Goal: Information Seeking & Learning: Learn about a topic

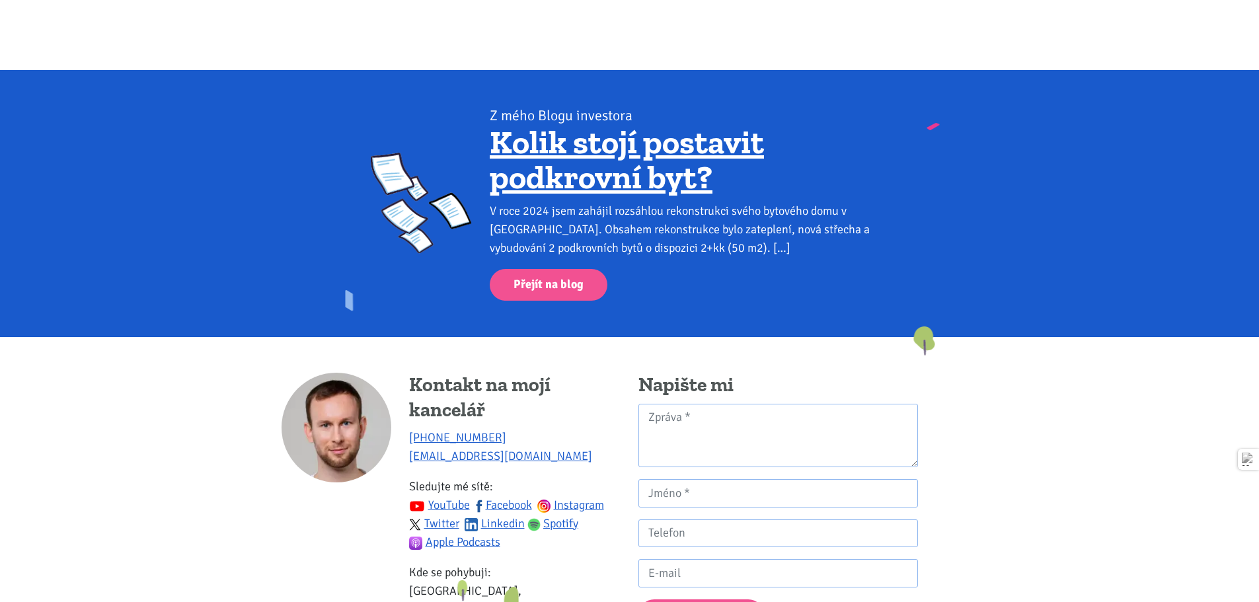
scroll to position [1194, 0]
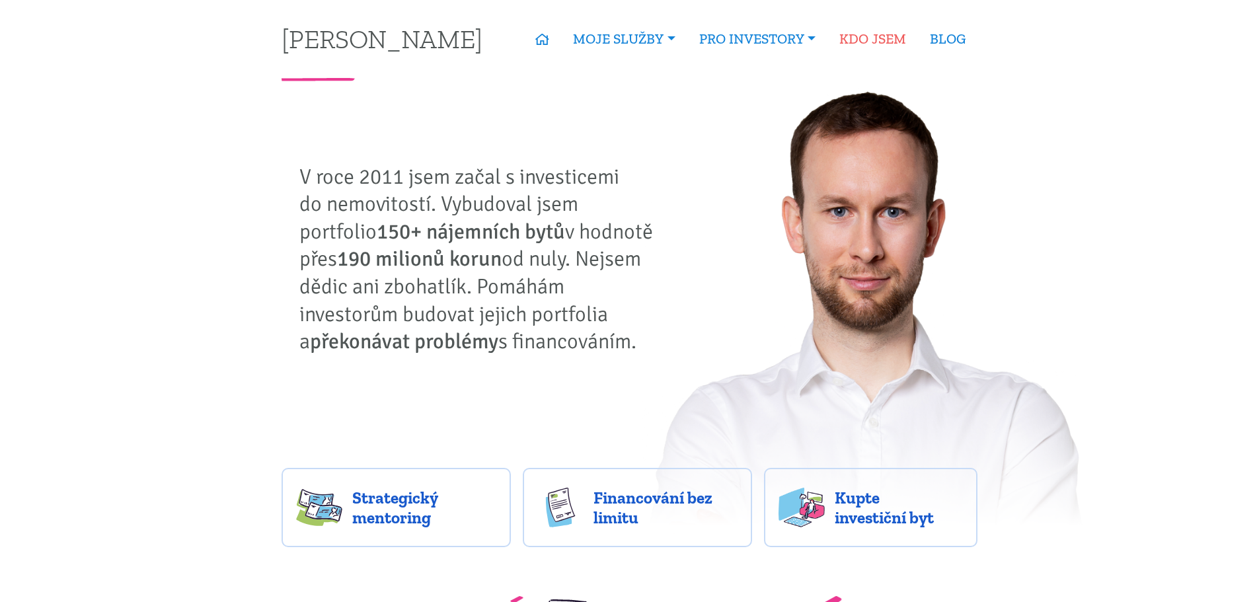
click at [897, 39] on link "KDO JSEM" at bounding box center [872, 39] width 91 height 30
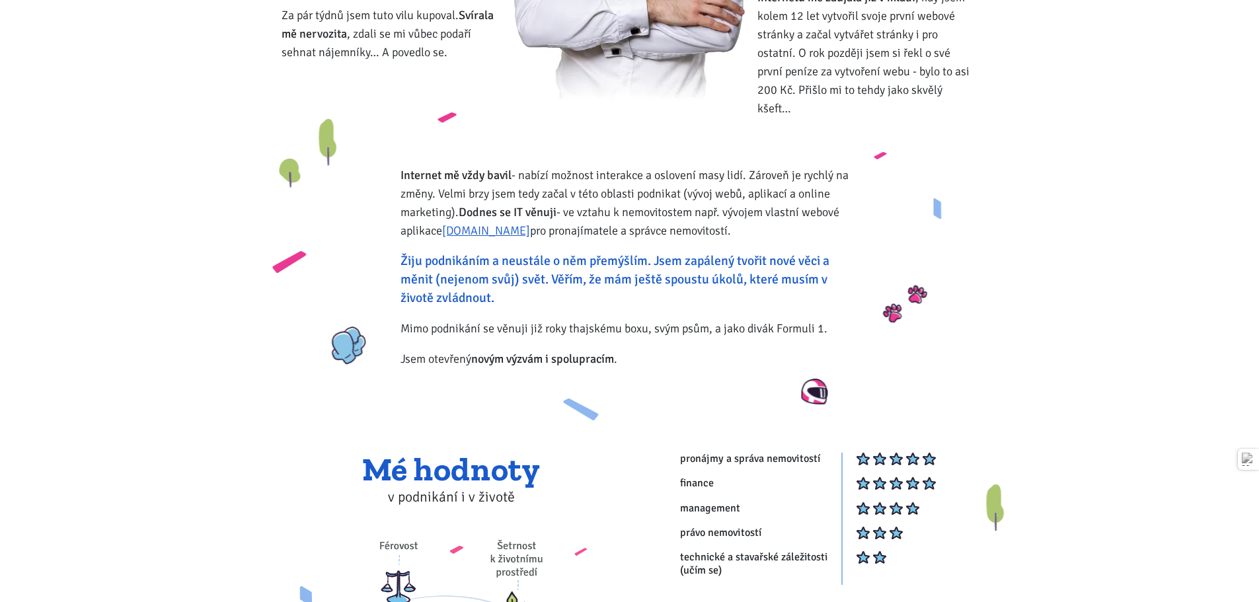
scroll to position [661, 0]
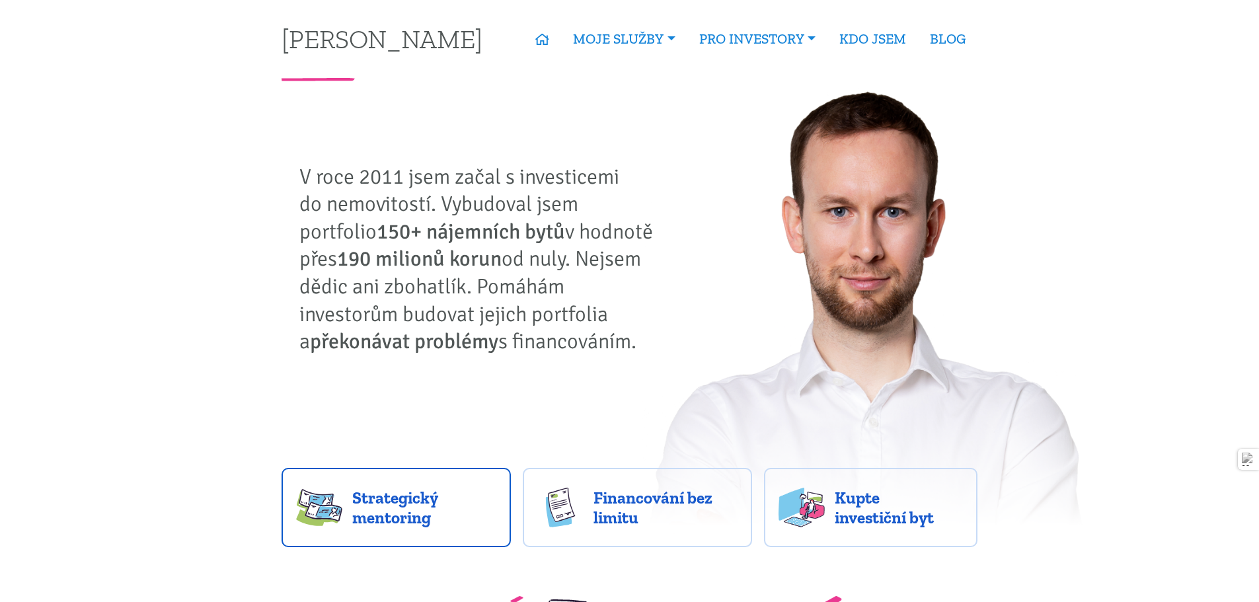
click at [464, 479] on link "Strategický mentoring" at bounding box center [396, 507] width 229 height 79
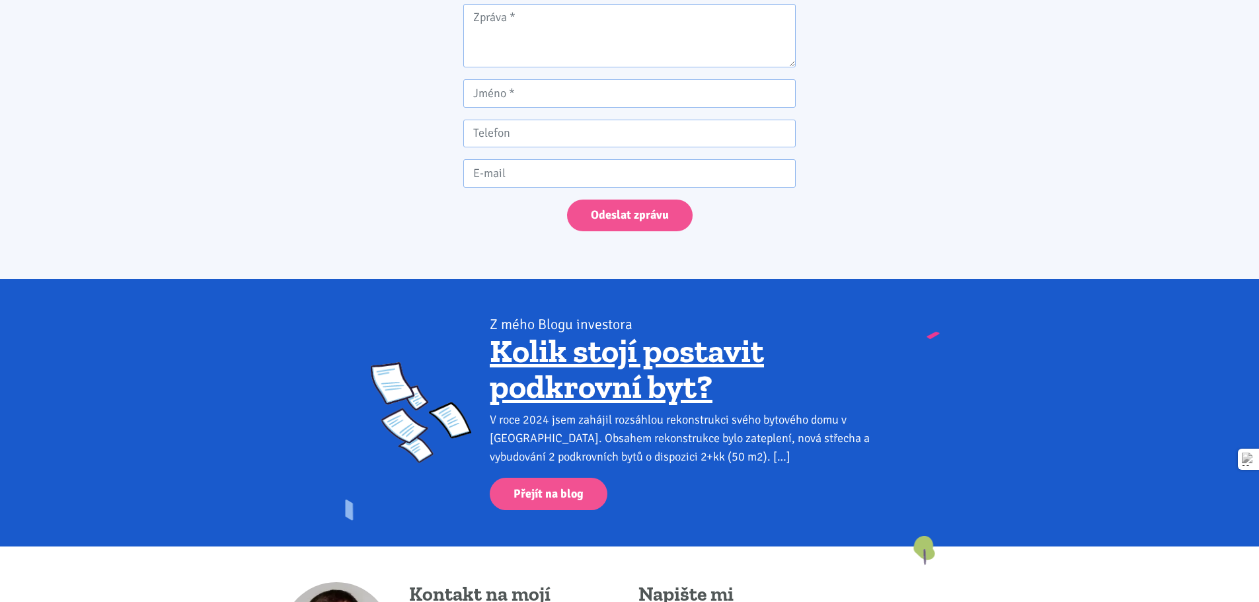
scroll to position [2807, 0]
